Goal: Use online tool/utility: Utilize a website feature to perform a specific function

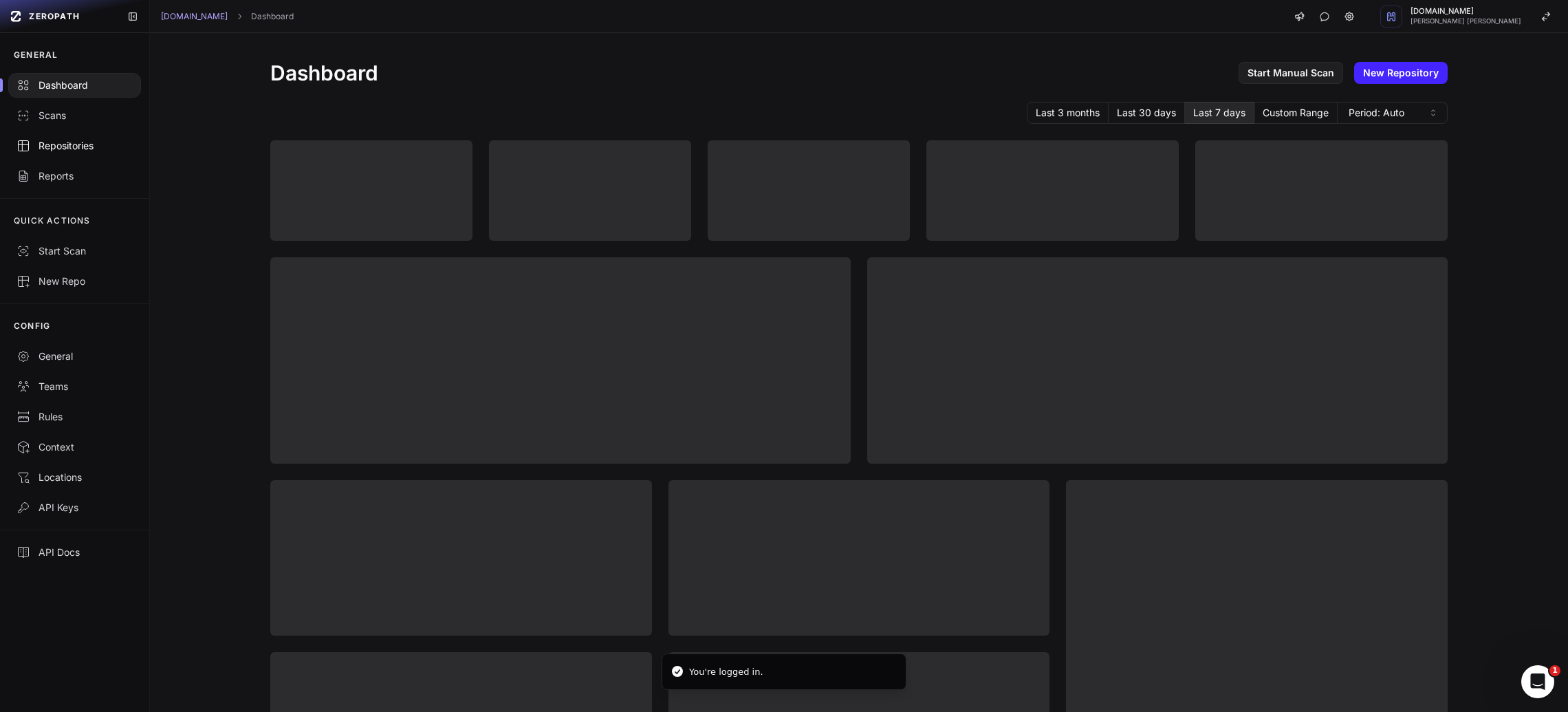
click at [61, 146] on div "Repositories" at bounding box center [74, 145] width 116 height 14
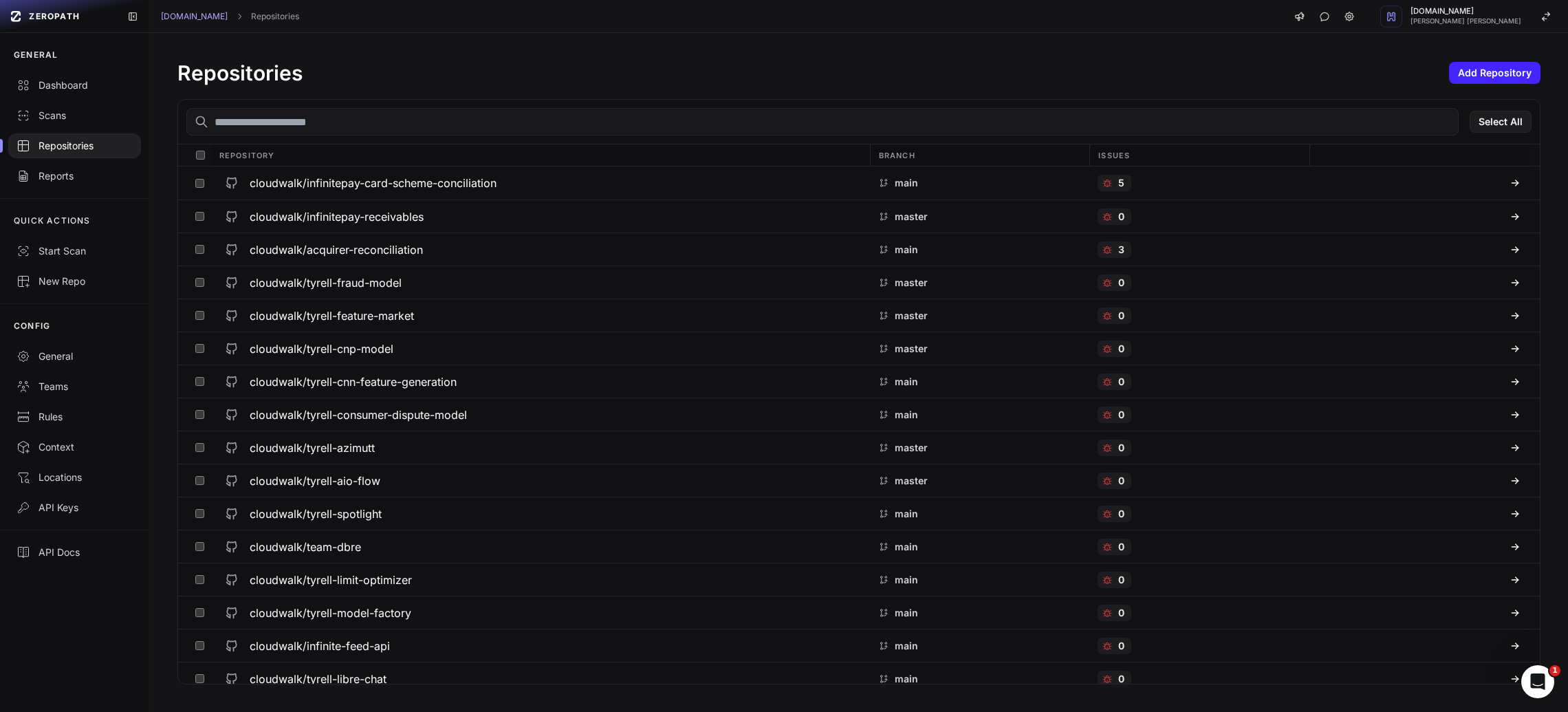
click at [466, 130] on input "text" at bounding box center [822, 121] width 1272 height 27
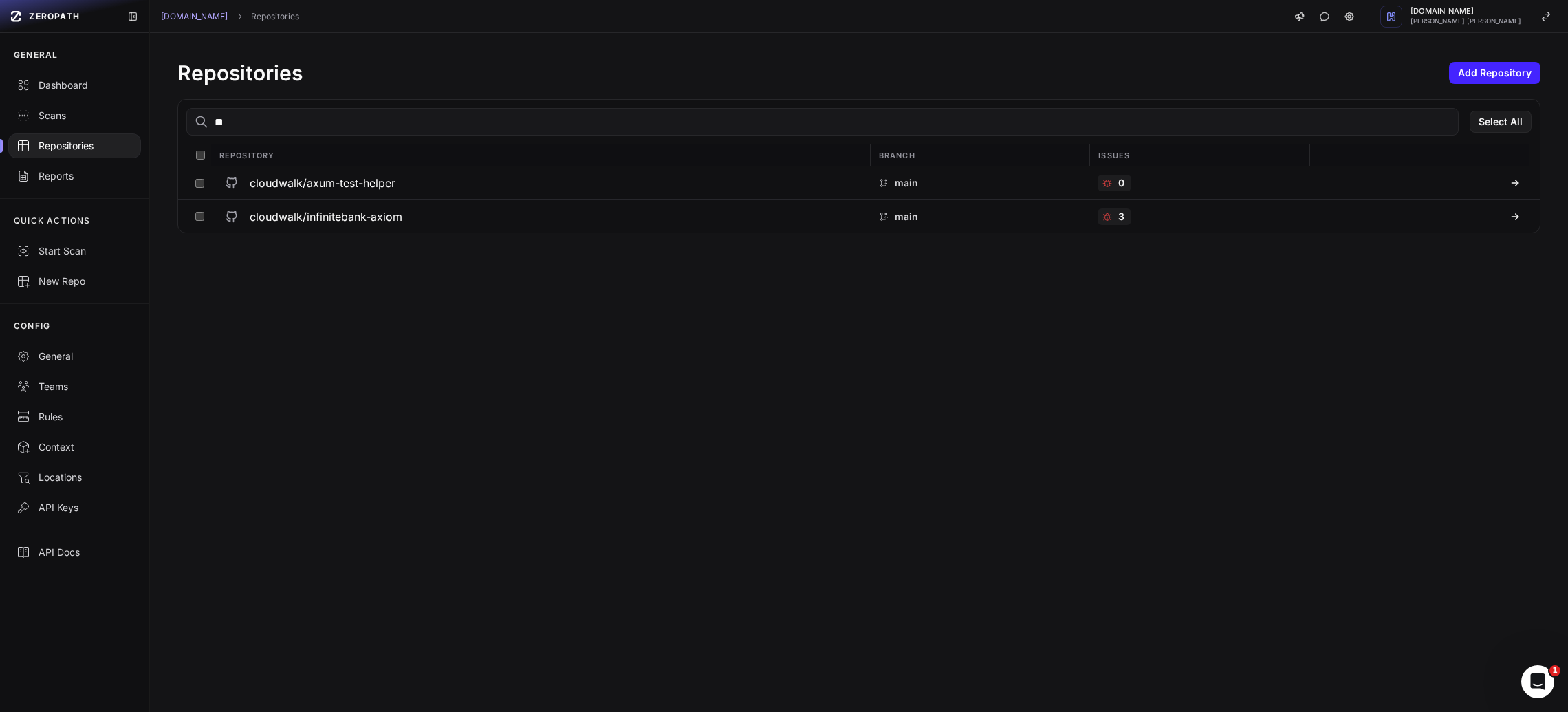
type input "*"
type input "****"
click at [339, 196] on button "cloudwalk/infinitepay-scfi" at bounding box center [541, 183] width 659 height 33
click at [340, 187] on h3 "cloudwalk/infinitepay-scfi" at bounding box center [316, 183] width 133 height 16
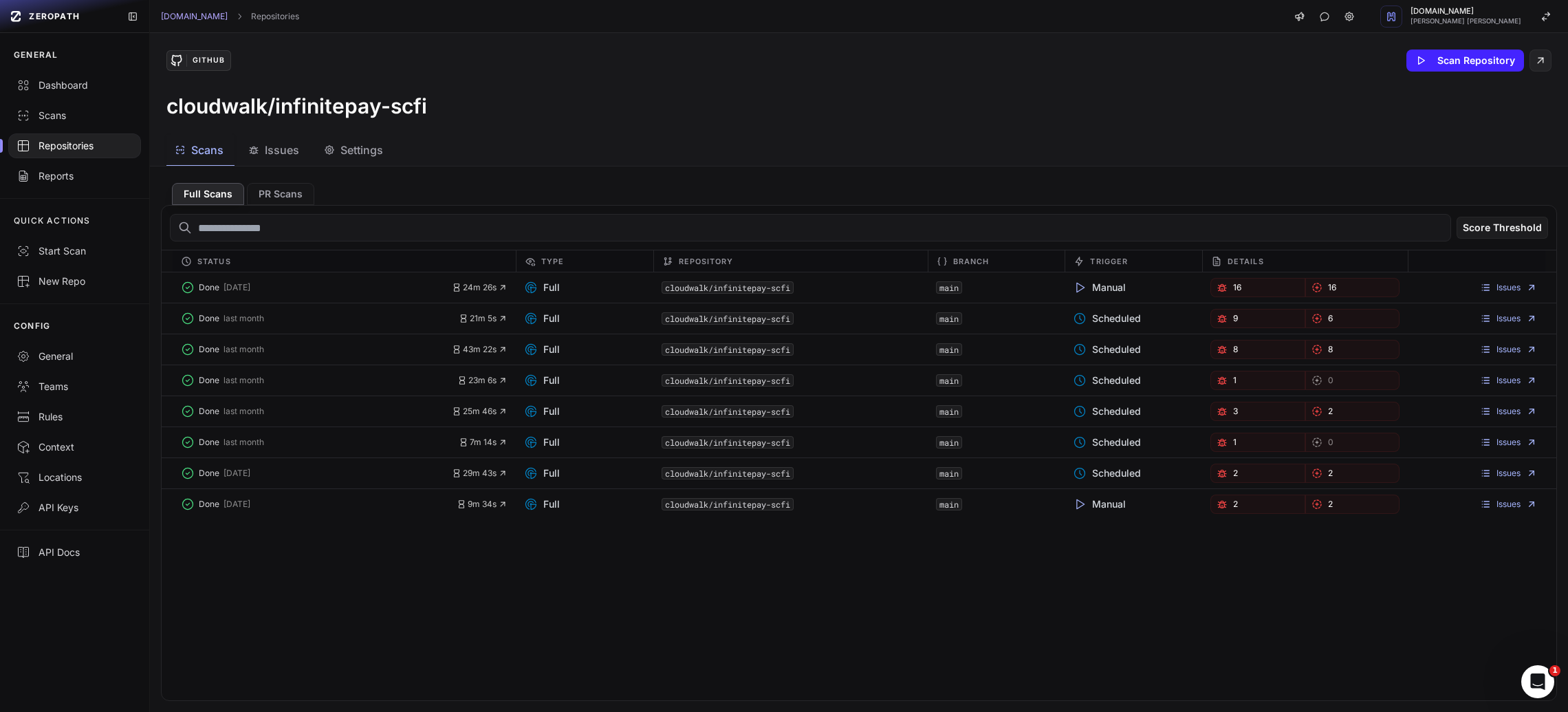
click at [275, 152] on span "Issues" at bounding box center [282, 150] width 35 height 16
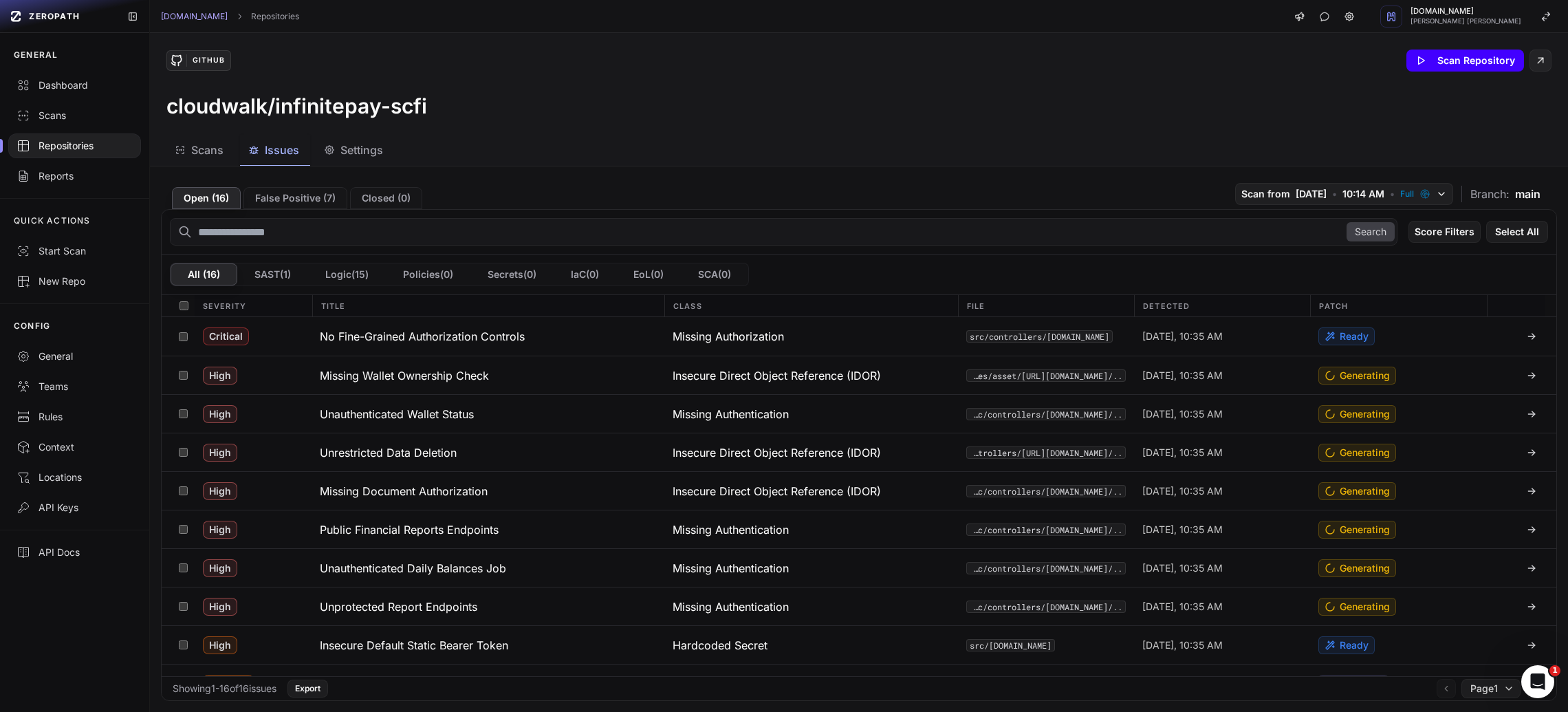
click at [1436, 58] on button "Scan Repository" at bounding box center [1465, 60] width 118 height 22
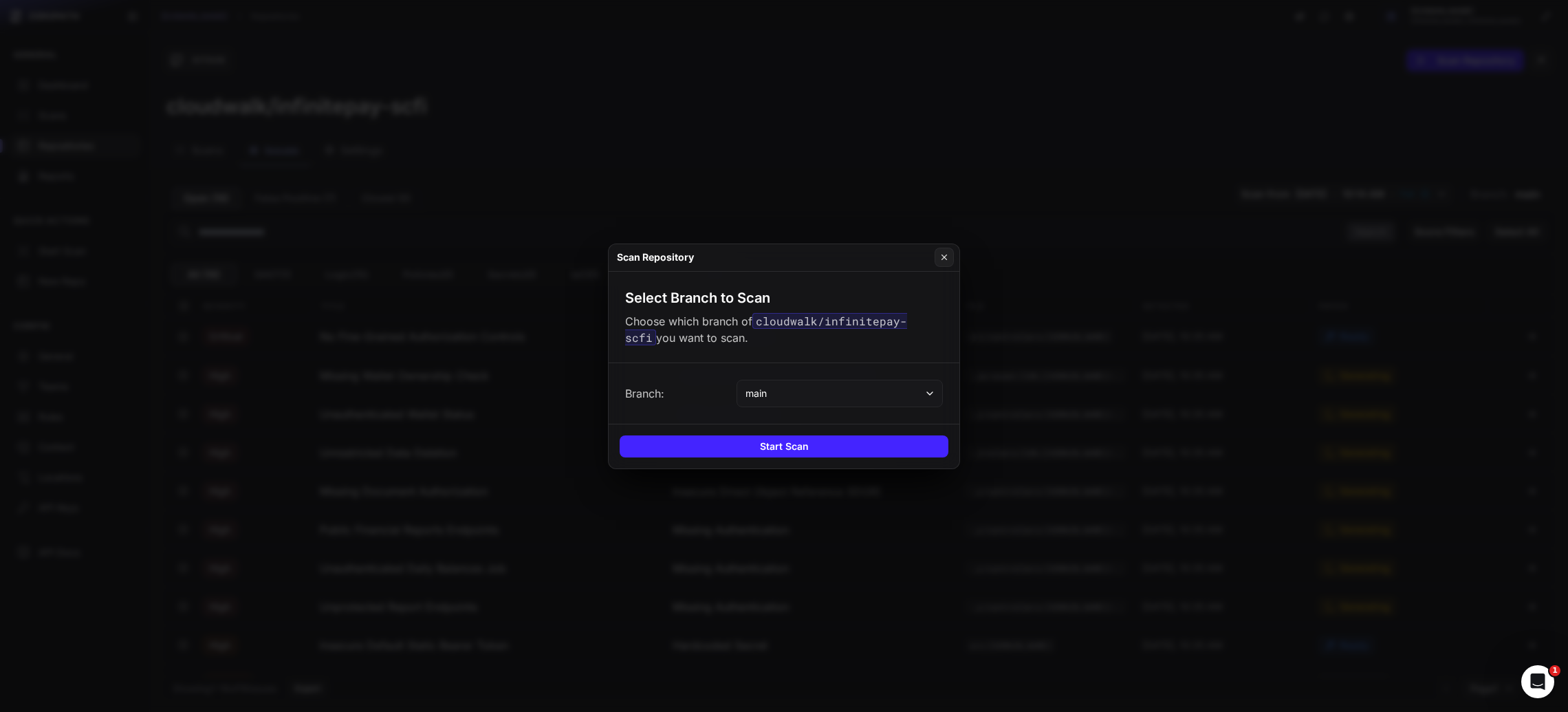
click at [780, 457] on div "Start Scan" at bounding box center [784, 445] width 351 height 45
click at [785, 444] on button "Start Scan" at bounding box center [784, 446] width 329 height 22
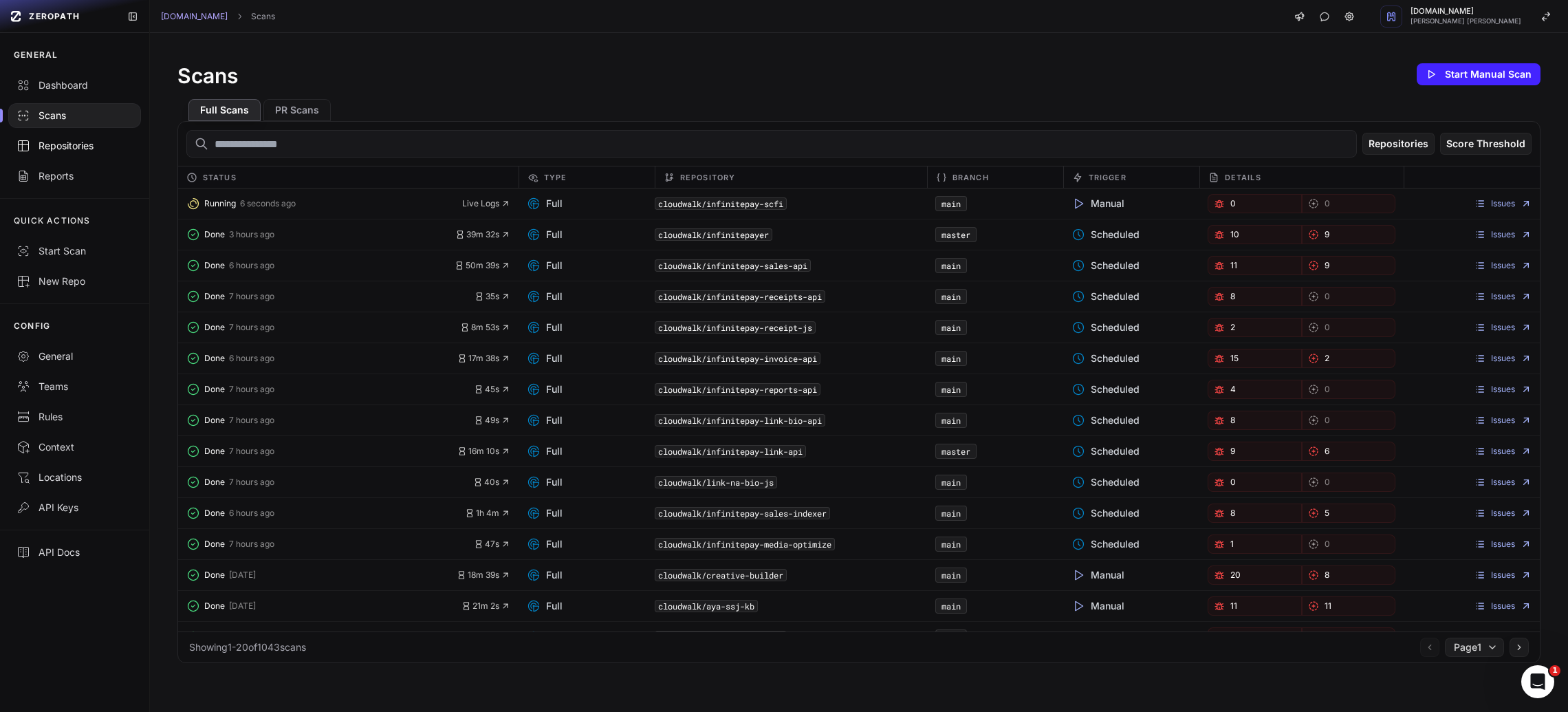
click at [48, 141] on div "Repositories" at bounding box center [74, 145] width 116 height 14
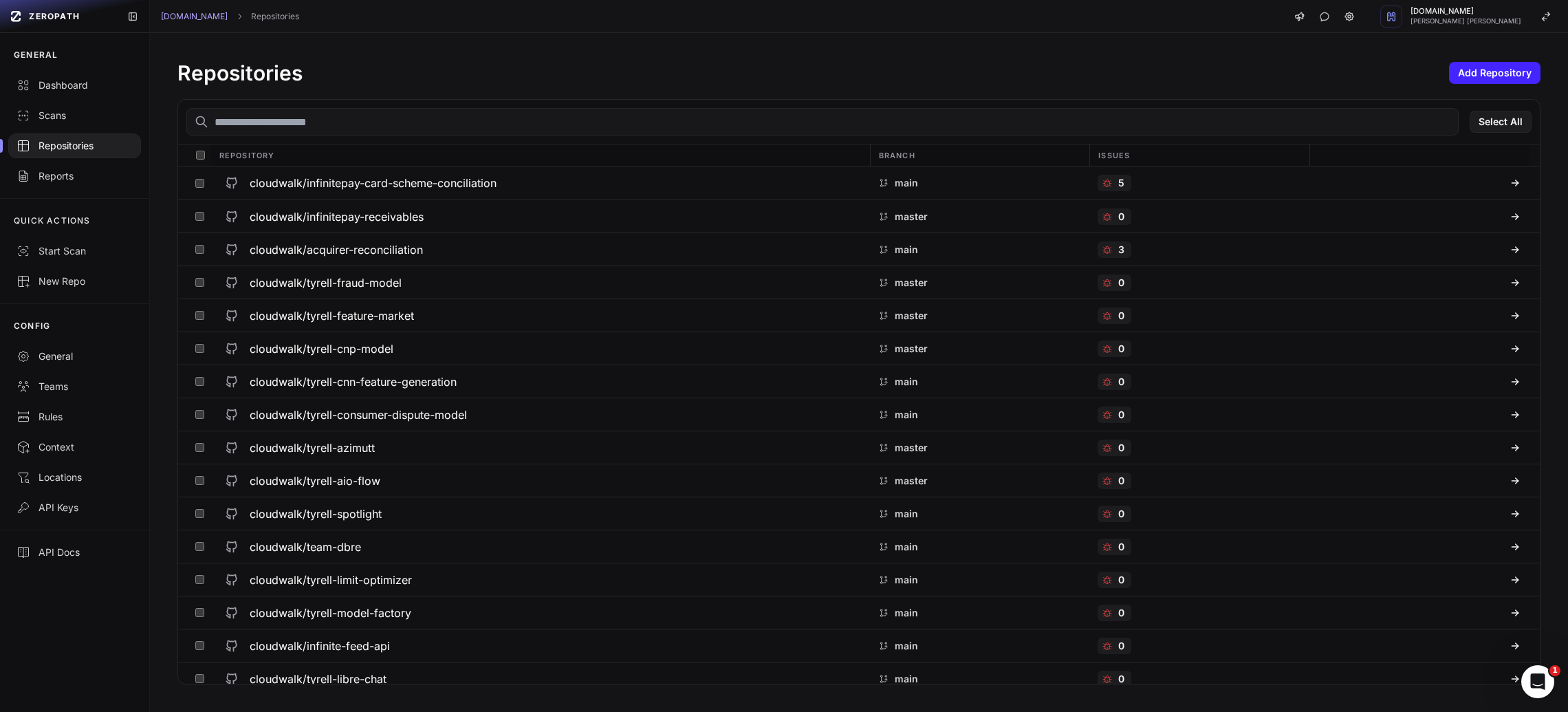
click at [337, 116] on input "text" at bounding box center [822, 121] width 1272 height 27
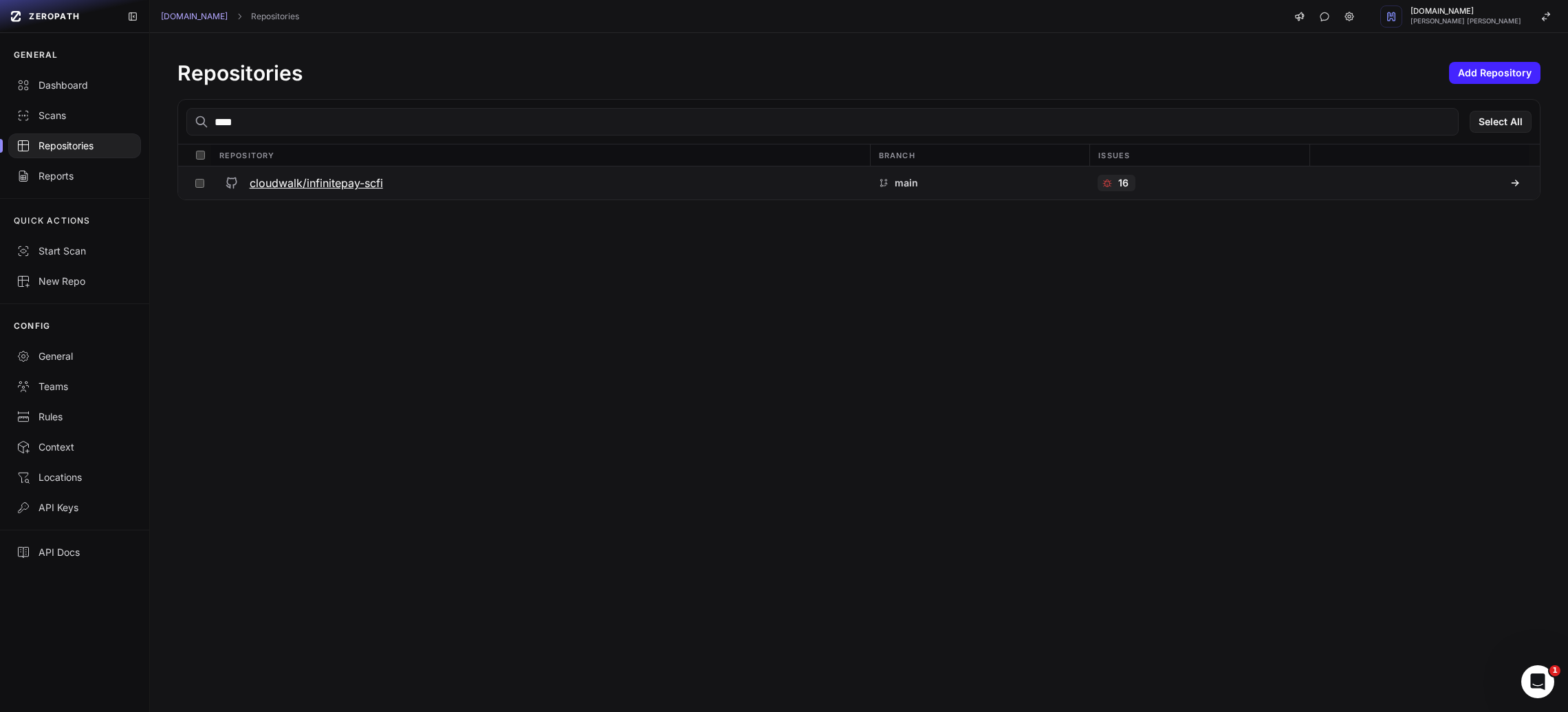
type input "****"
click at [348, 194] on div "cloudwalk/infinitepay-scfi" at bounding box center [540, 183] width 642 height 25
